Goal: Transaction & Acquisition: Obtain resource

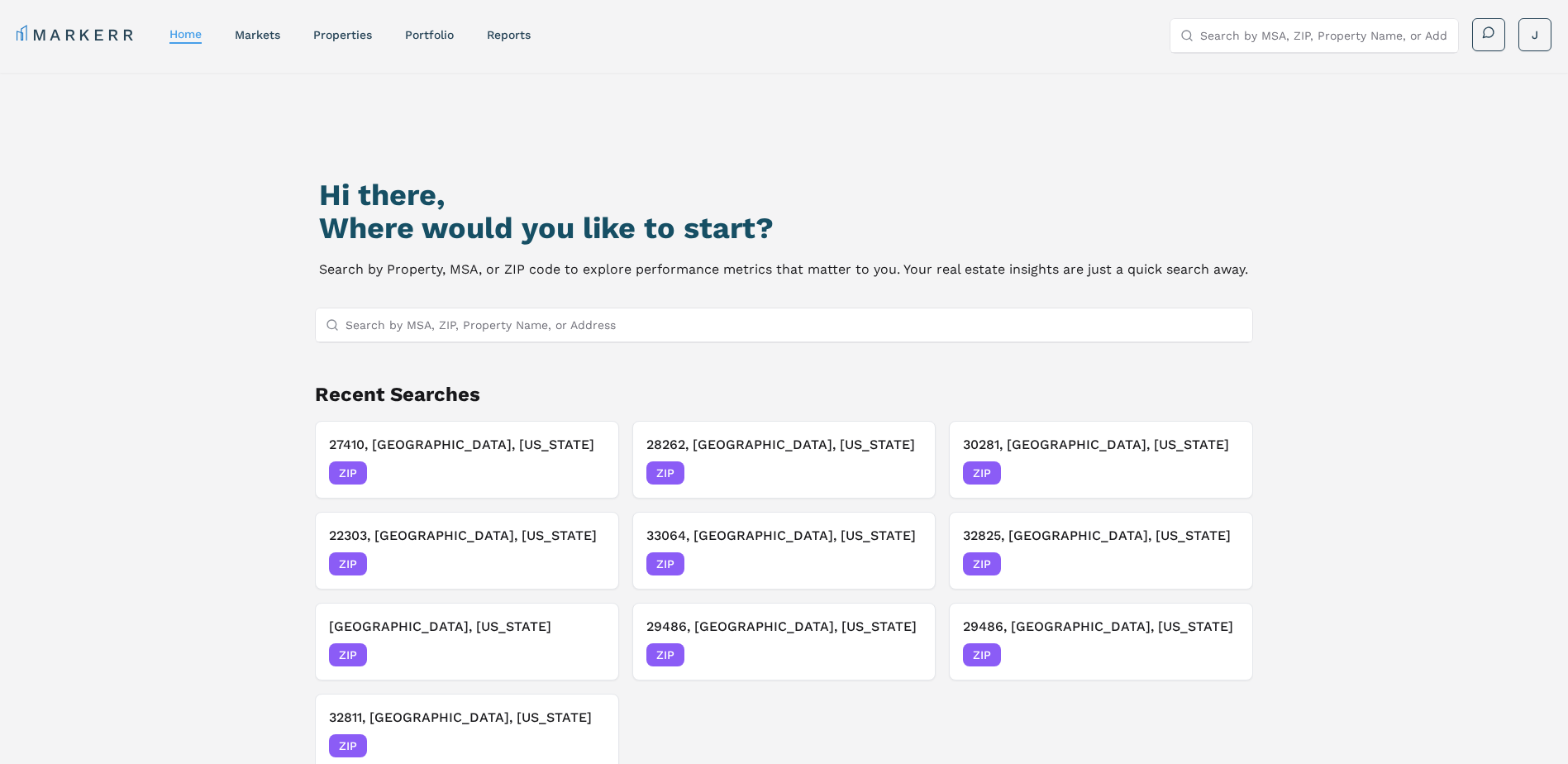
click at [569, 330] on input "Search by MSA, ZIP, Property Name, or Address" at bounding box center [794, 324] width 897 height 33
paste input "29651"
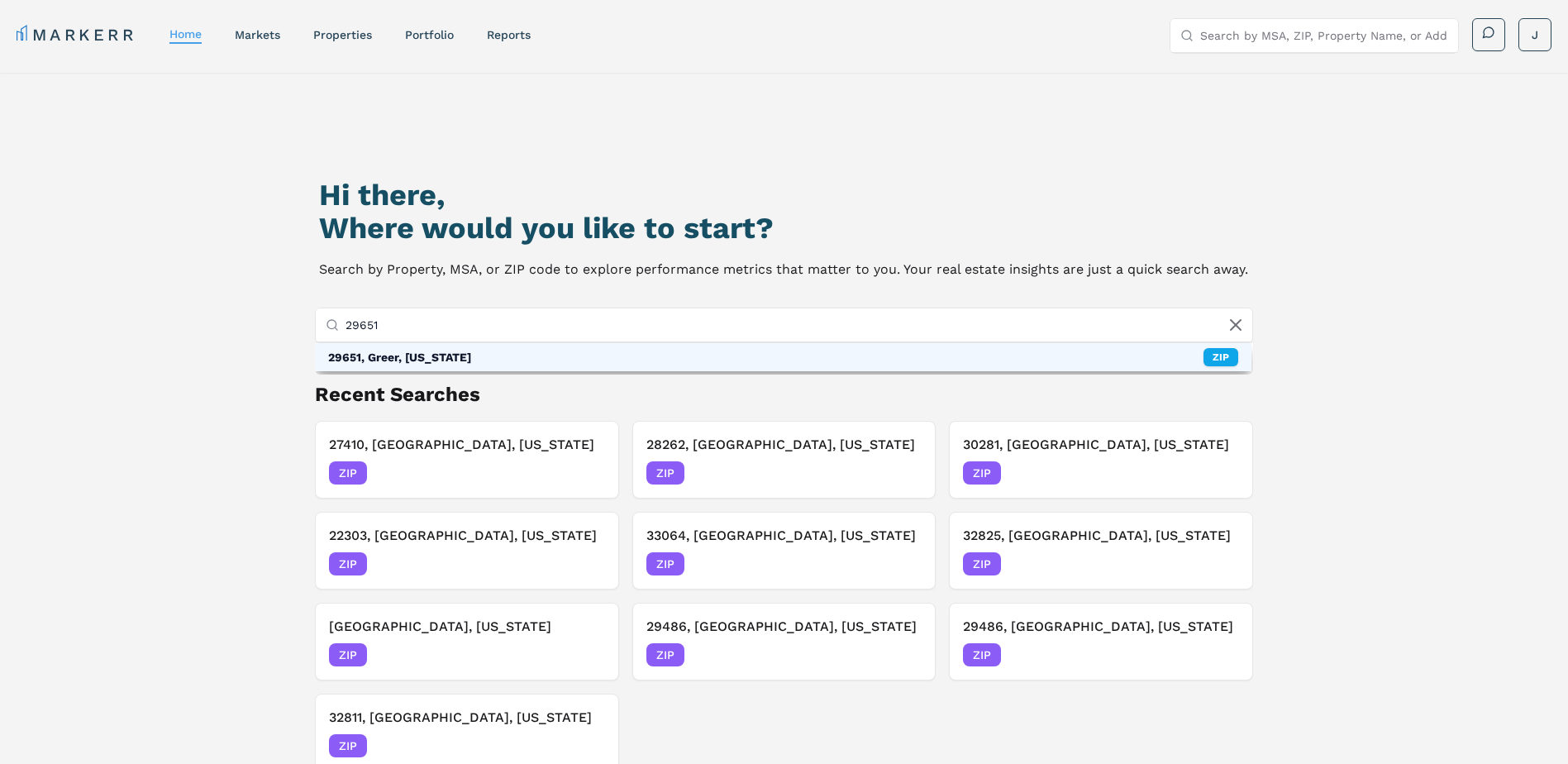
type input "29651"
click at [459, 358] on div "29651, Greer, [US_STATE]" at bounding box center [400, 357] width 143 height 16
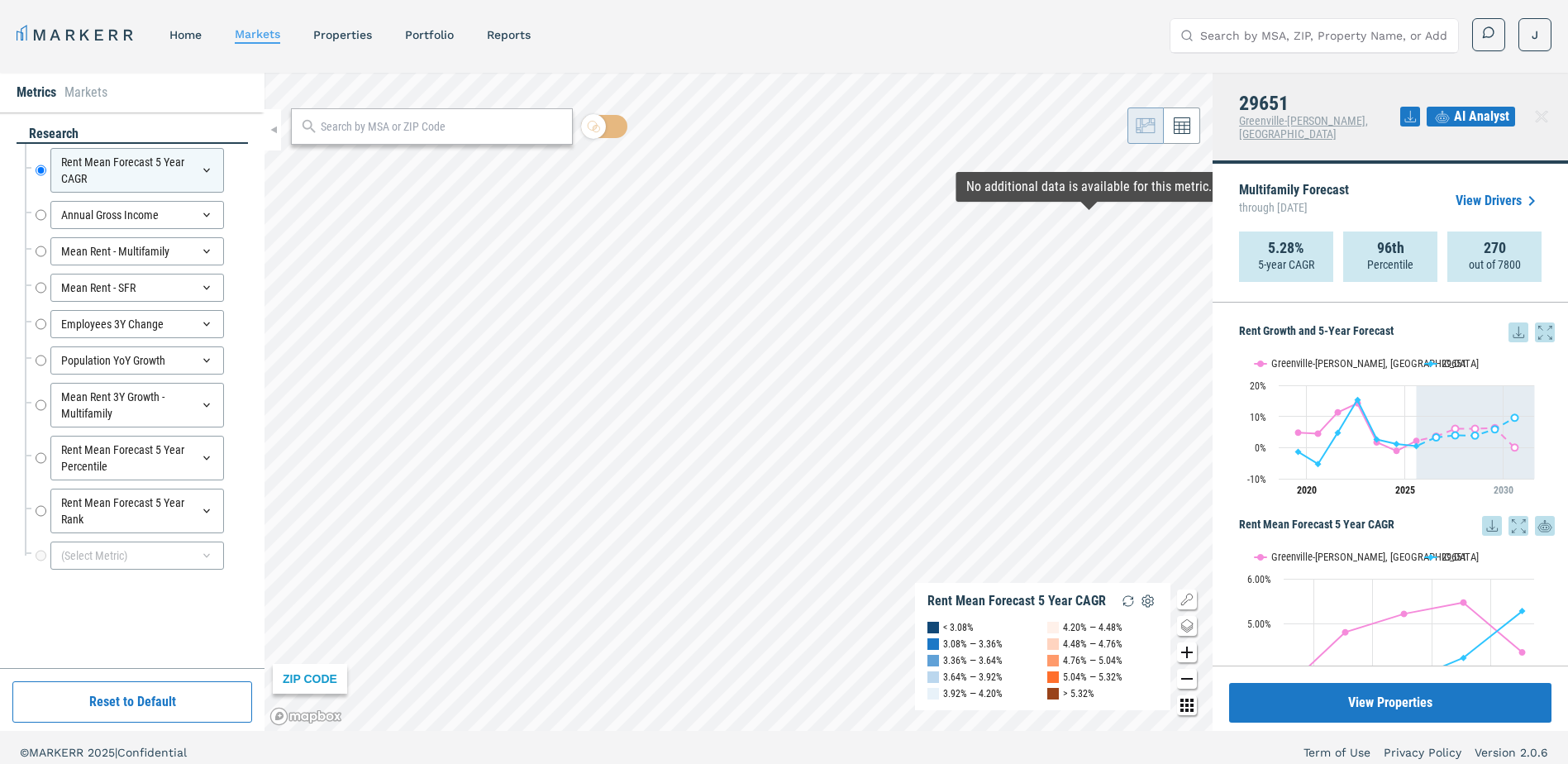
click at [1511, 323] on icon at bounding box center [1518, 332] width 20 height 20
click at [1452, 424] on div "Download as XLS" at bounding box center [1445, 425] width 95 height 16
